Goal: Task Accomplishment & Management: Use online tool/utility

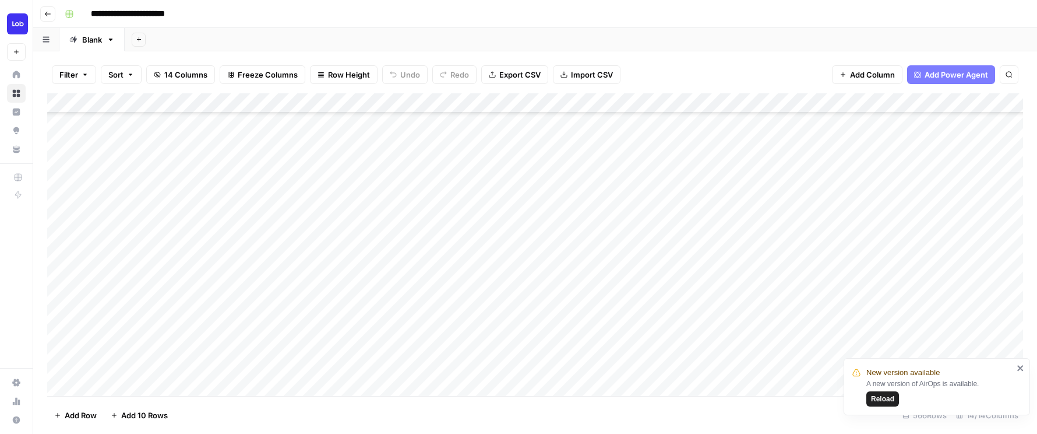
scroll to position [93, 0]
click at [887, 404] on button "Reload" at bounding box center [882, 398] width 33 height 15
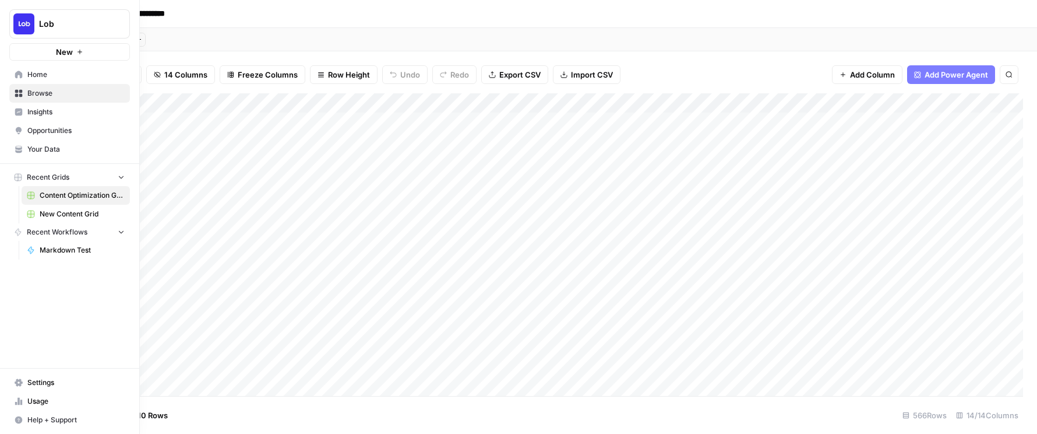
click at [54, 217] on span "New Content Grid" at bounding box center [82, 214] width 85 height 10
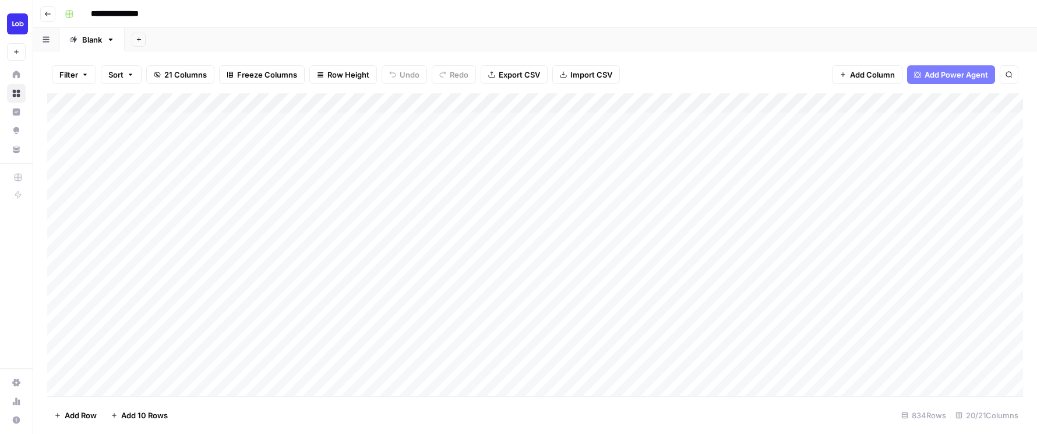
click at [339, 376] on div "Add Column" at bounding box center [535, 244] width 976 height 302
click at [453, 264] on div "Add Column" at bounding box center [535, 244] width 976 height 302
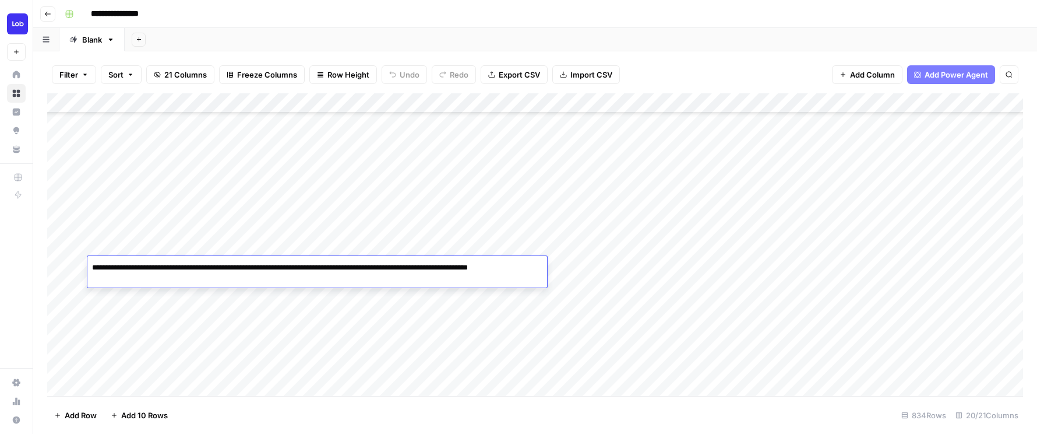
click at [487, 284] on textarea "**********" at bounding box center [317, 273] width 460 height 28
click at [485, 288] on div "Add Column" at bounding box center [535, 244] width 976 height 302
